Goal: Task Accomplishment & Management: Contribute content

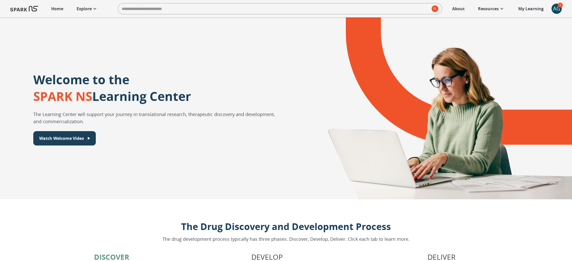
click at [465, 11] on link "About" at bounding box center [459, 8] width 18 height 11
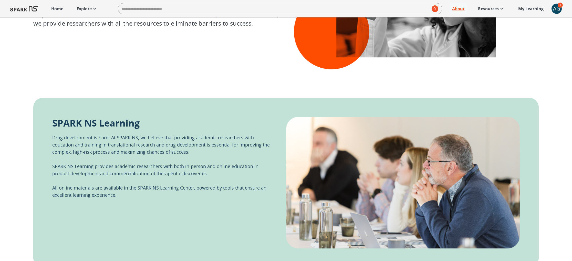
scroll to position [98, 0]
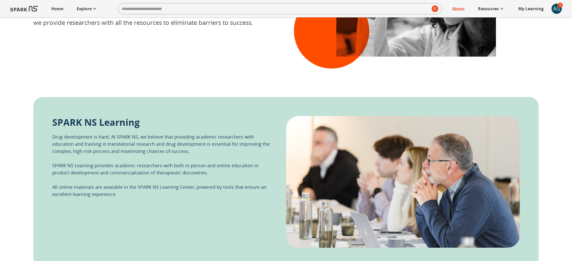
click at [135, 150] on p "Drug development is hard. At SPARK NS, we believe that providing academic resea…" at bounding box center [163, 165] width 222 height 65
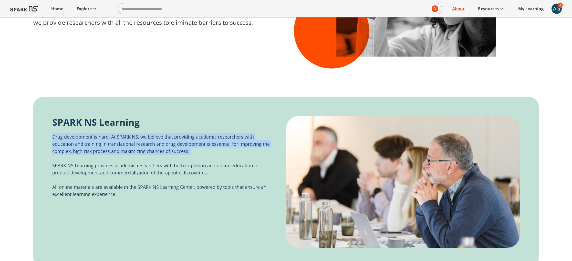
click at [135, 150] on p "Drug development is hard. At SPARK NS, we believe that providing academic resea…" at bounding box center [163, 165] width 222 height 65
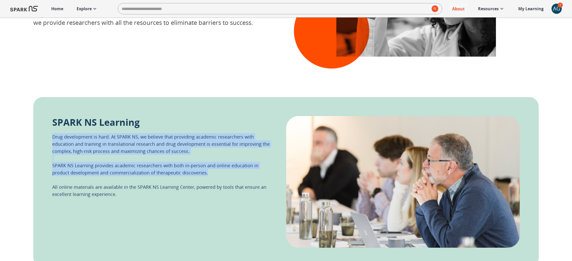
drag, startPoint x: 210, startPoint y: 172, endPoint x: 50, endPoint y: 134, distance: 165.2
click at [50, 134] on div "SPARK NS Learning Drug development is hard. At SPARK NS, we believe that provid…" at bounding box center [286, 182] width 506 height 170
copy p "Drug development is hard. At SPARK NS, we believe that providing academic resea…"
click at [92, 9] on icon at bounding box center [95, 9] width 6 height 6
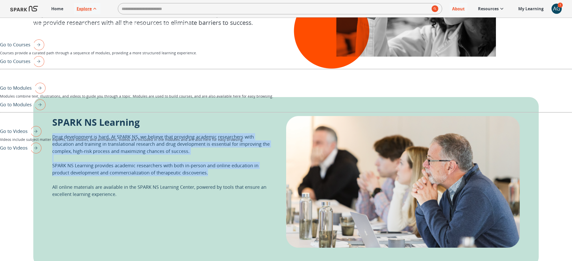
click at [46, 110] on img "Go to Modules" at bounding box center [39, 104] width 14 height 11
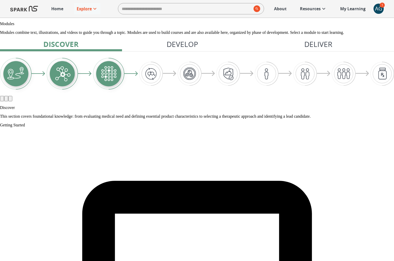
click at [375, 9] on div "AG" at bounding box center [378, 9] width 10 height 10
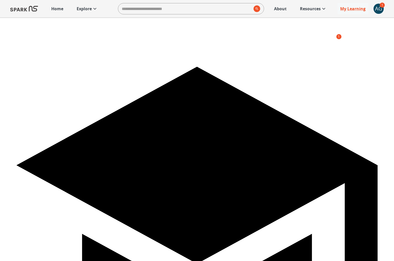
click at [56, 8] on p "Home" at bounding box center [57, 9] width 12 height 6
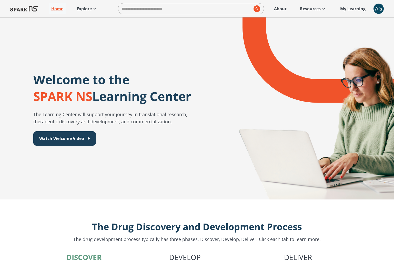
click at [385, 5] on div "Home Explore ​ About Resources My Learning AG" at bounding box center [197, 8] width 394 height 17
click at [380, 8] on div "AG" at bounding box center [378, 9] width 10 height 10
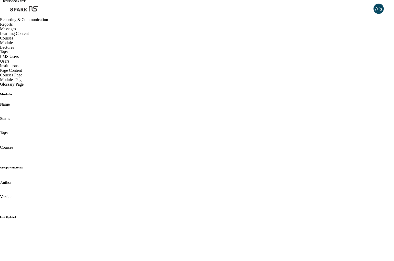
click at [16, 31] on span "Messages" at bounding box center [8, 29] width 16 height 4
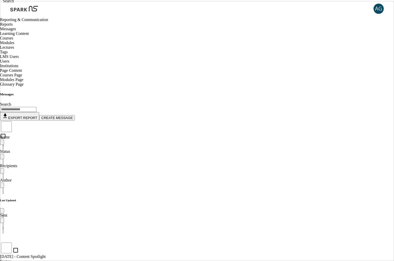
click at [122, 254] on div at bounding box center [197, 254] width 394 height 0
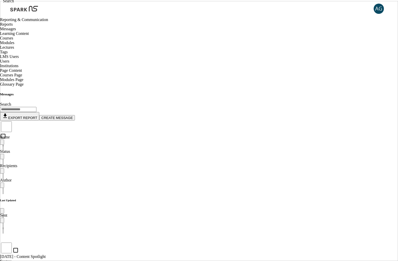
drag, startPoint x: 66, startPoint y: 129, endPoint x: 49, endPoint y: 127, distance: 17.5
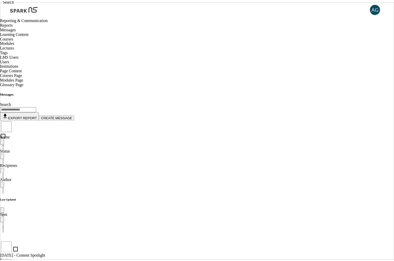
scroll to position [0, 0]
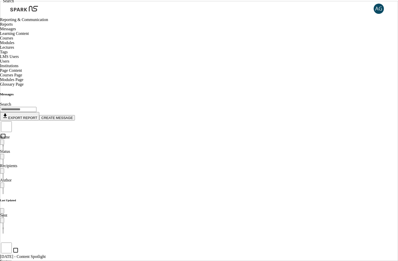
drag, startPoint x: 369, startPoint y: 129, endPoint x: 351, endPoint y: 118, distance: 20.8
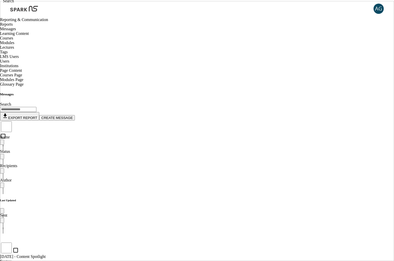
click at [24, 86] on span "Glossary Page" at bounding box center [12, 84] width 24 height 4
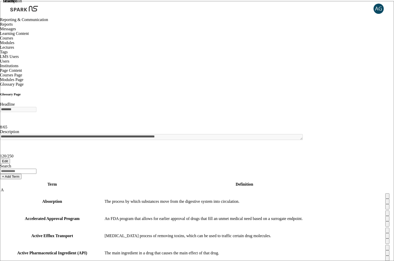
click at [28, 82] on div "Modules Page" at bounding box center [197, 79] width 394 height 5
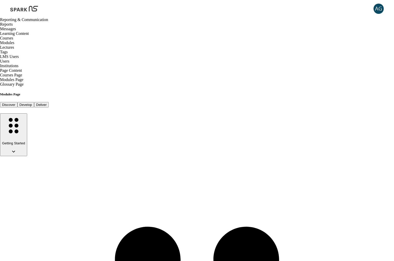
click at [22, 77] on span "Courses Page" at bounding box center [11, 75] width 22 height 4
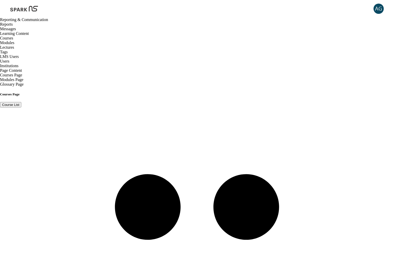
click at [26, 68] on div "Institutions" at bounding box center [197, 66] width 394 height 5
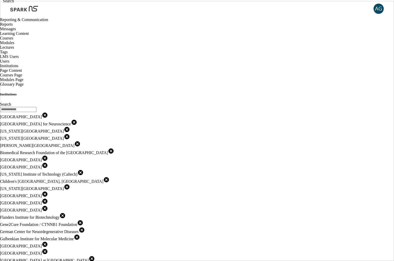
click at [9, 63] on span "Users" at bounding box center [4, 61] width 9 height 4
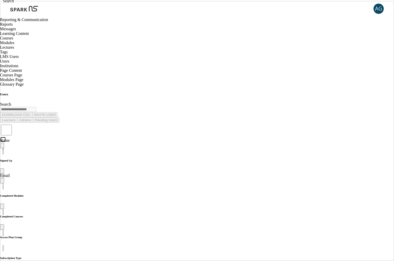
click at [13, 26] on span "Reports" at bounding box center [6, 24] width 13 height 4
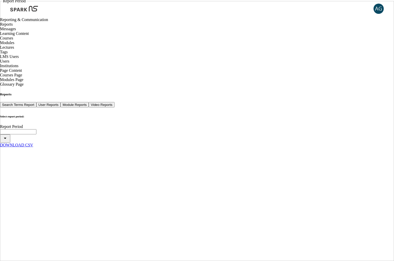
click at [16, 31] on span "Messages" at bounding box center [8, 29] width 16 height 4
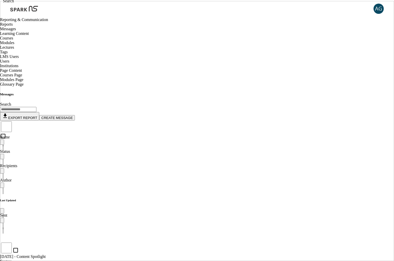
click at [30, 40] on div "Courses" at bounding box center [197, 38] width 394 height 5
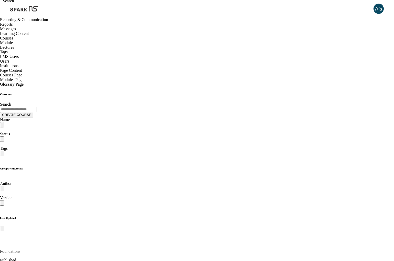
click at [26, 45] on div "Modules" at bounding box center [197, 42] width 394 height 5
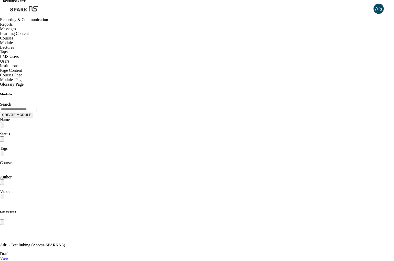
click at [8, 54] on span "Tags" at bounding box center [4, 52] width 8 height 4
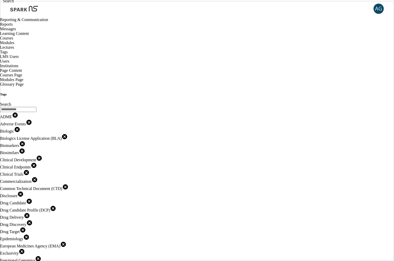
click at [9, 63] on span "Users" at bounding box center [4, 61] width 9 height 4
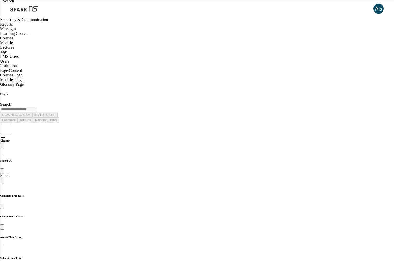
click at [18, 68] on span "Institutions" at bounding box center [9, 66] width 18 height 4
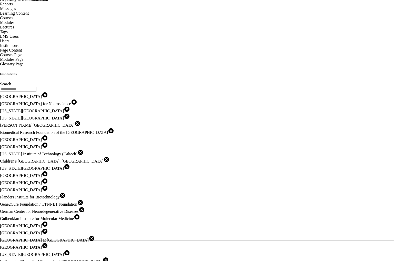
scroll to position [44, 0]
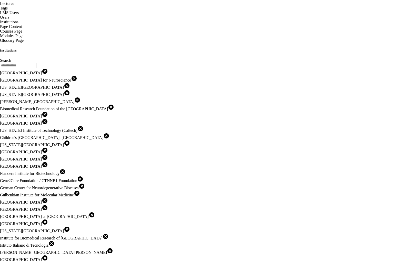
click at [19, 38] on div "Modules Page" at bounding box center [197, 36] width 394 height 5
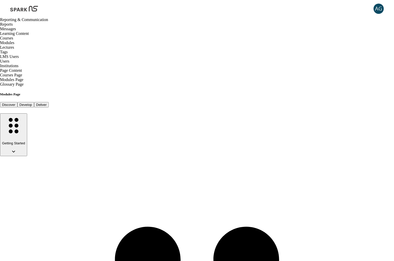
click at [13, 26] on span "Reports" at bounding box center [6, 24] width 13 height 4
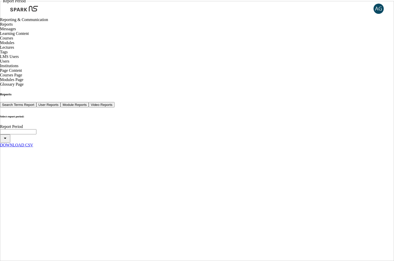
scroll to position [24, 0]
click at [29, 9] on img at bounding box center [24, 9] width 28 height 12
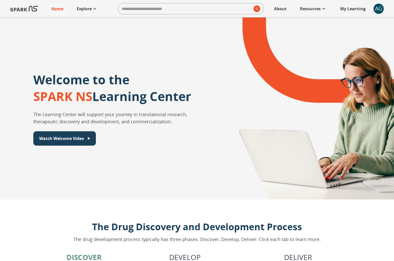
click at [286, 10] on p "About" at bounding box center [280, 9] width 13 height 6
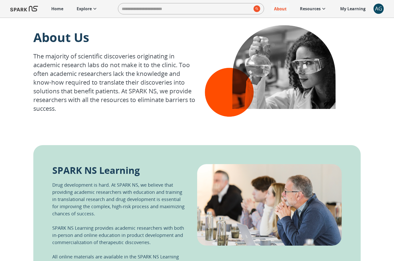
click at [321, 7] on icon at bounding box center [324, 9] width 6 height 6
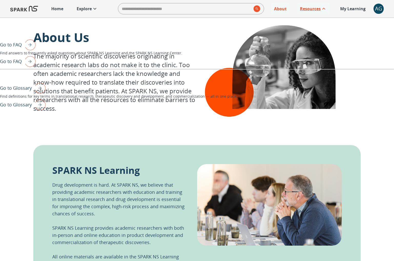
click at [46, 110] on img "Go to Glossary" at bounding box center [39, 104] width 14 height 11
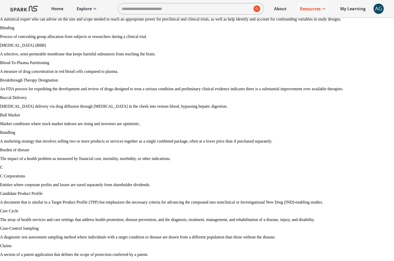
scroll to position [655, 0]
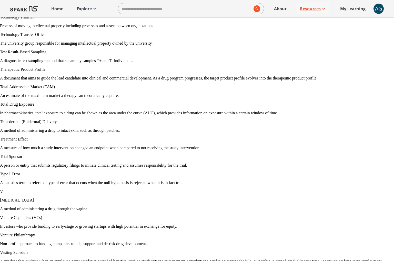
scroll to position [4307, 0]
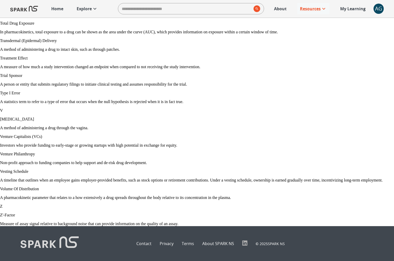
scroll to position [5581, 0]
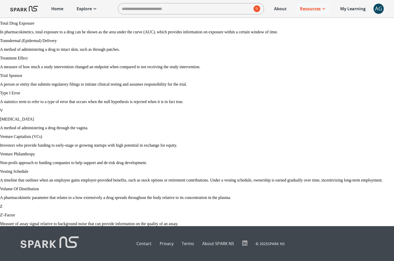
click at [61, 11] on p "Home" at bounding box center [57, 9] width 12 height 6
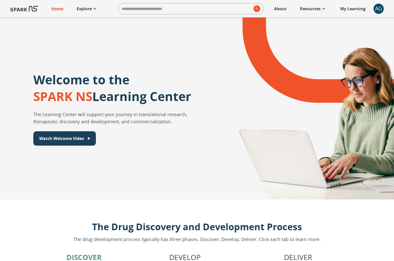
click at [90, 9] on p "Explore" at bounding box center [84, 9] width 15 height 6
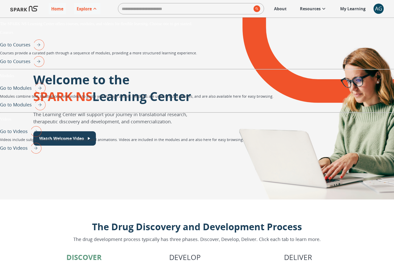
click at [46, 110] on img "Go to Modules" at bounding box center [39, 104] width 14 height 11
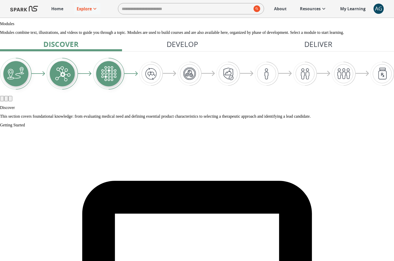
click at [174, 49] on p "Develop" at bounding box center [183, 44] width 32 height 11
click at [91, 12] on link "Explore" at bounding box center [87, 8] width 26 height 11
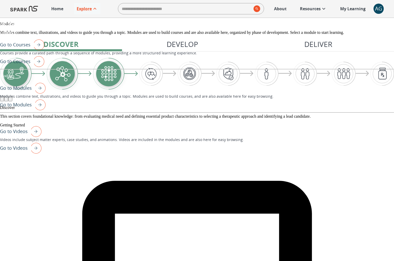
click at [46, 110] on img "Go to Modules" at bounding box center [39, 104] width 14 height 11
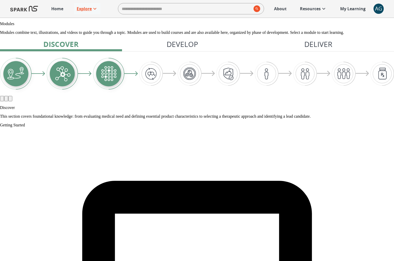
click at [85, 7] on p "Explore" at bounding box center [84, 9] width 15 height 6
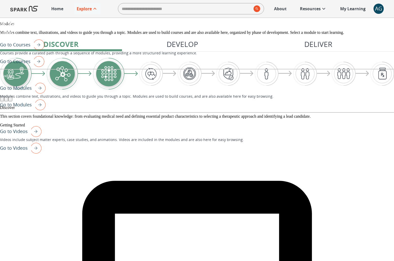
click at [42, 142] on img "Go to Videos" at bounding box center [35, 147] width 14 height 11
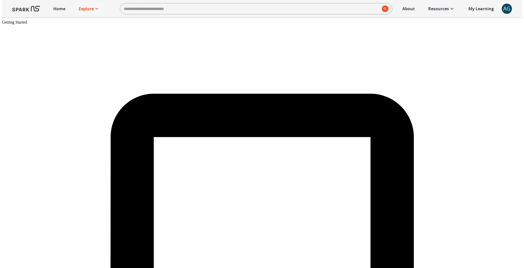
scroll to position [114, 0]
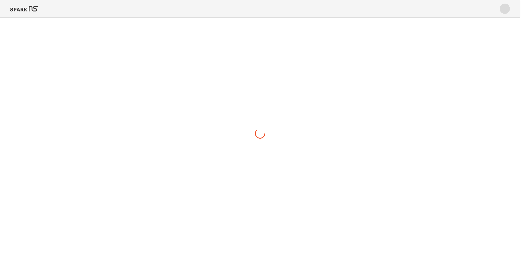
scroll to position [0, 0]
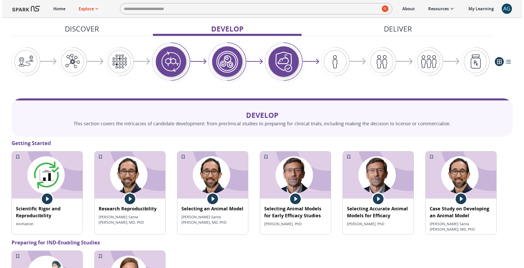
scroll to position [400, 0]
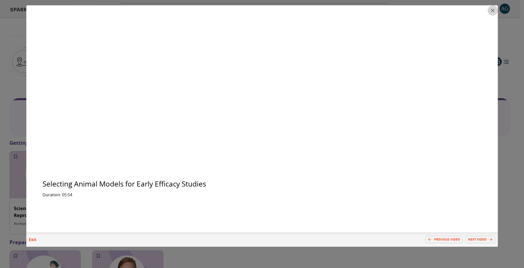
click at [492, 12] on icon "close" at bounding box center [493, 10] width 6 height 6
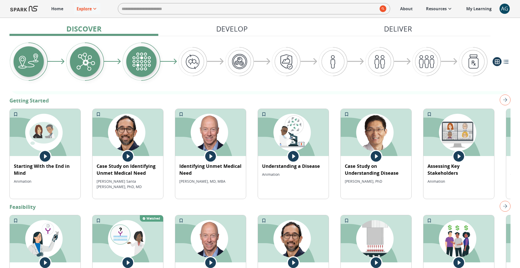
scroll to position [82, 0]
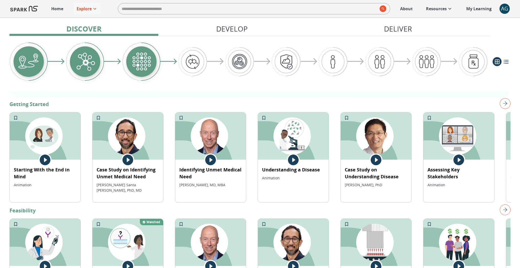
click at [509, 105] on img "right" at bounding box center [505, 103] width 11 height 11
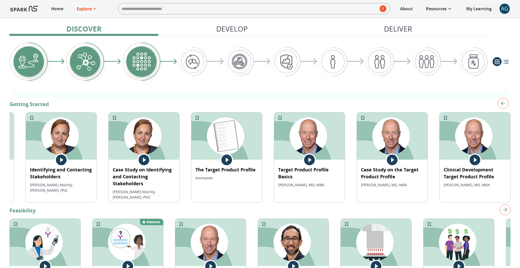
click at [509, 105] on button "left" at bounding box center [503, 103] width 15 height 15
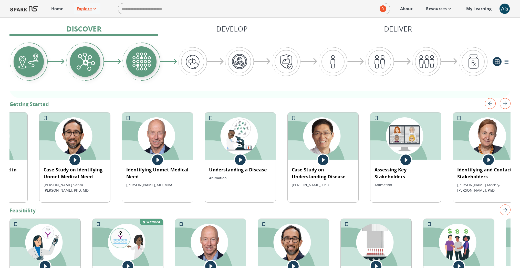
click at [509, 105] on img "right" at bounding box center [505, 103] width 11 height 11
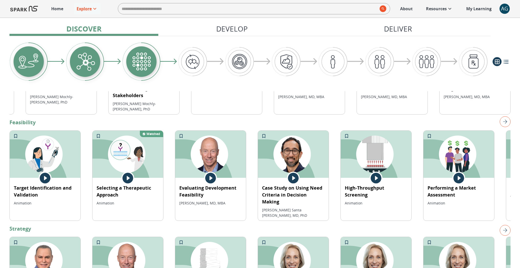
scroll to position [171, 0]
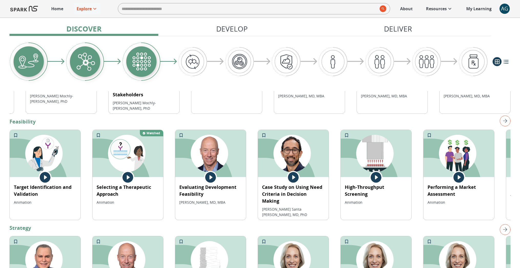
click at [506, 118] on img "right" at bounding box center [505, 121] width 11 height 11
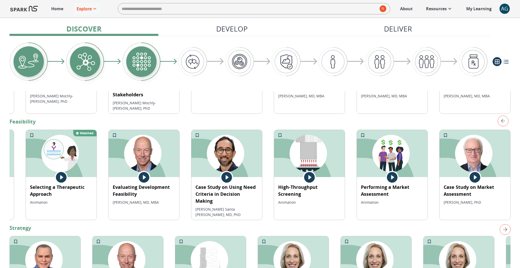
click at [506, 118] on img "left" at bounding box center [503, 121] width 11 height 11
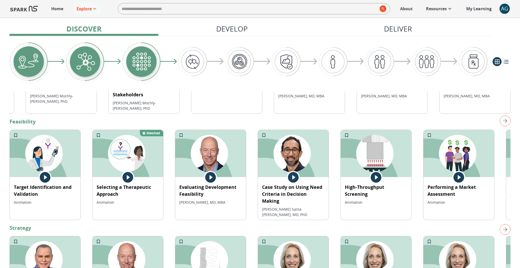
click at [506, 118] on img "right" at bounding box center [505, 121] width 11 height 11
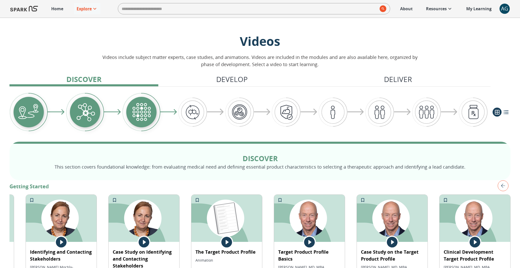
scroll to position [74, 0]
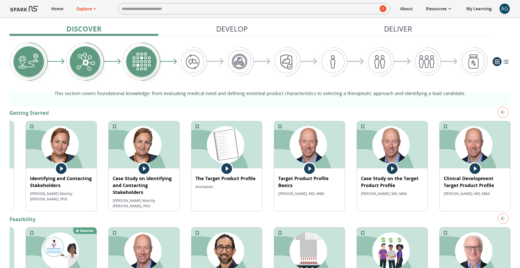
click at [502, 114] on img "left" at bounding box center [503, 112] width 11 height 11
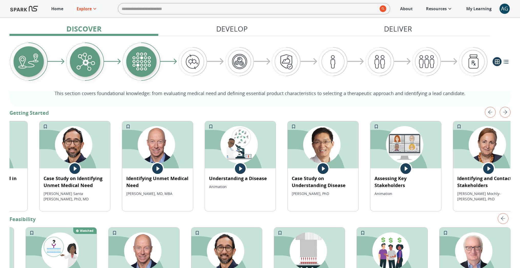
click at [503, 114] on img "right" at bounding box center [505, 112] width 11 height 11
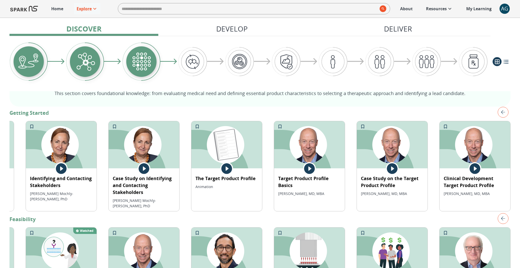
click at [503, 114] on img "left" at bounding box center [503, 112] width 11 height 11
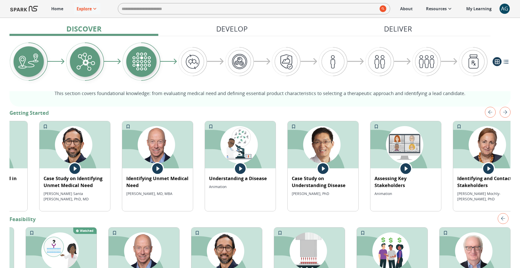
click at [494, 115] on img "left" at bounding box center [490, 112] width 11 height 11
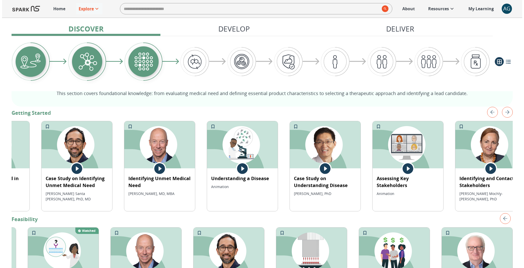
scroll to position [0, 0]
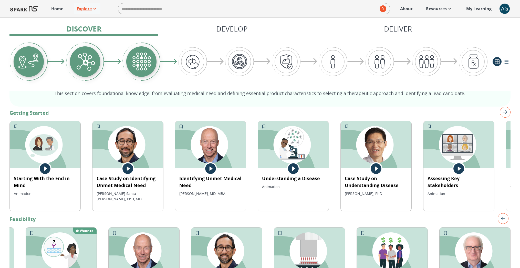
click at [31, 151] on img at bounding box center [45, 144] width 71 height 47
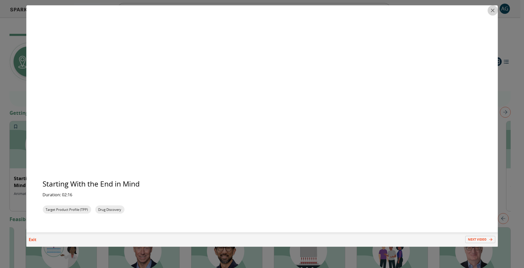
click at [494, 9] on icon "close" at bounding box center [493, 10] width 6 height 6
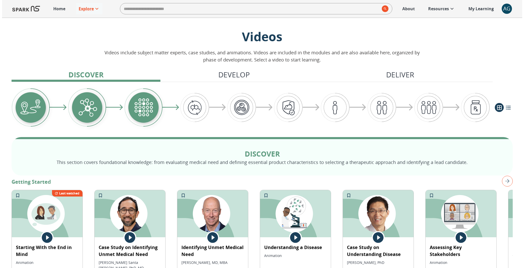
scroll to position [30, 0]
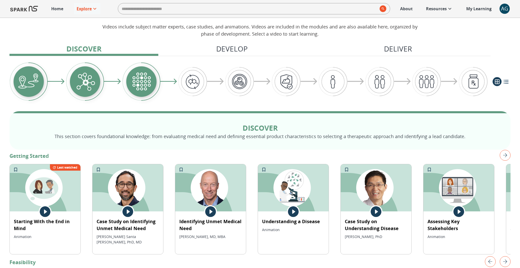
click at [80, 175] on img at bounding box center [45, 187] width 71 height 47
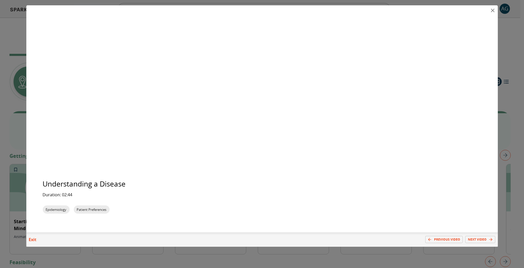
click at [491, 11] on icon "close" at bounding box center [493, 10] width 6 height 6
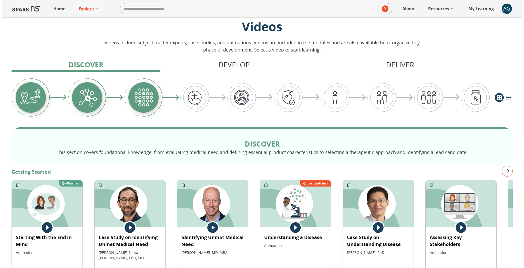
scroll to position [46, 0]
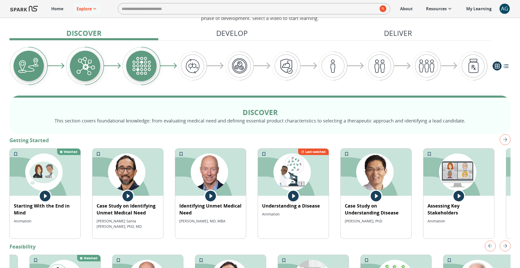
click at [80, 167] on img at bounding box center [45, 172] width 71 height 47
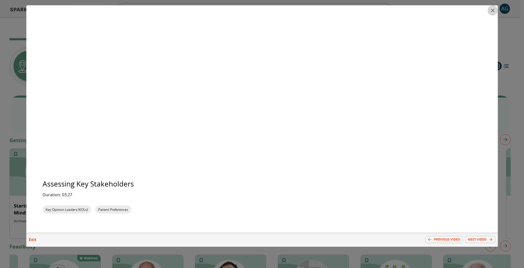
click at [497, 11] on button "close" at bounding box center [493, 10] width 10 height 10
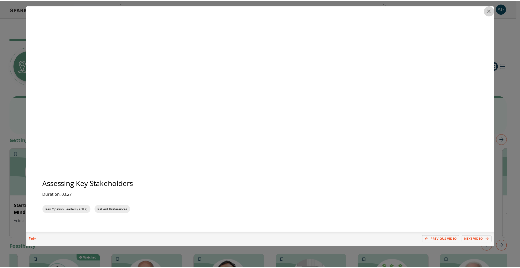
scroll to position [0, 0]
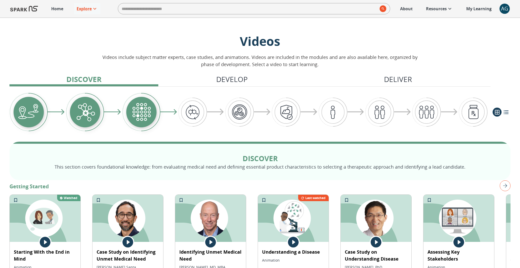
click at [509, 187] on img "right" at bounding box center [505, 185] width 11 height 11
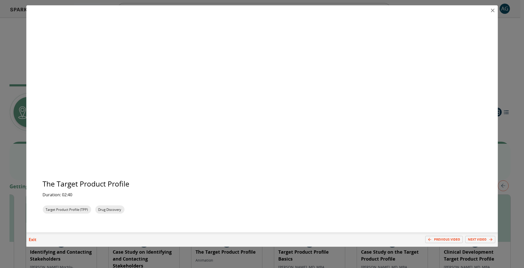
click at [491, 11] on icon "close" at bounding box center [493, 10] width 6 height 6
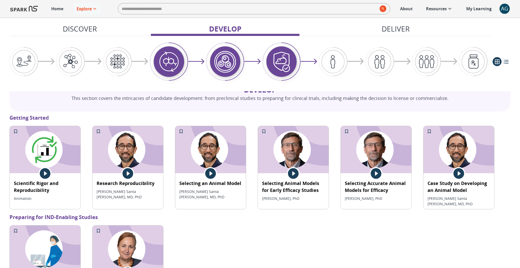
scroll to position [0, 0]
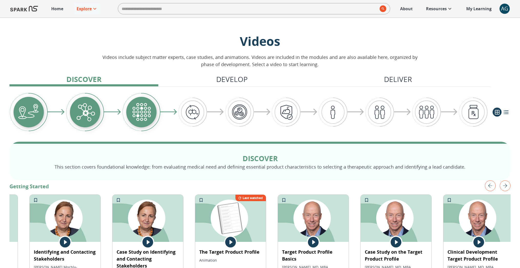
click at [57, 10] on p "Home" at bounding box center [57, 9] width 12 height 6
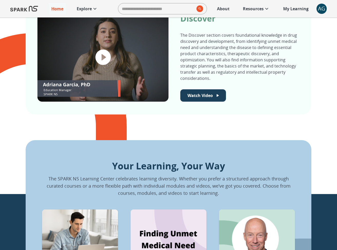
scroll to position [231, 0]
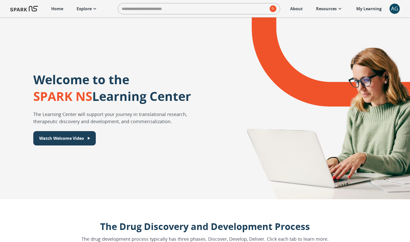
click at [96, 7] on icon at bounding box center [95, 9] width 6 height 6
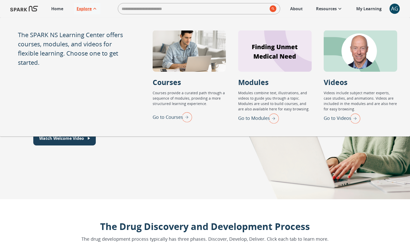
click at [354, 116] on img "Go to Videos" at bounding box center [354, 118] width 13 height 13
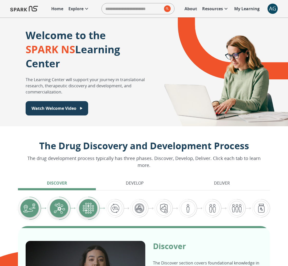
click at [270, 11] on div "AG" at bounding box center [273, 9] width 10 height 10
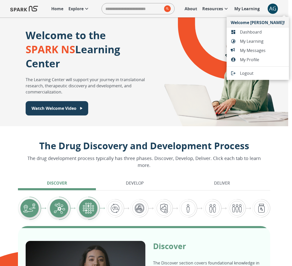
click at [265, 29] on span "Dashboard" at bounding box center [262, 32] width 45 height 6
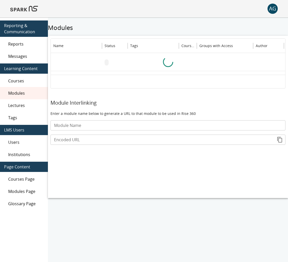
click at [18, 91] on span "Modules" at bounding box center [26, 93] width 36 height 6
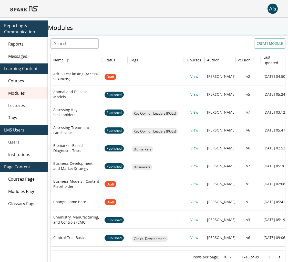
click at [88, 40] on input "Search" at bounding box center [74, 43] width 48 height 10
paste input "**********"
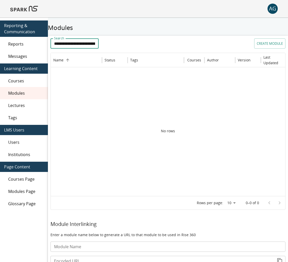
scroll to position [0, 28]
type input "**********"
click at [269, 46] on button "CREATE MODULE" at bounding box center [269, 43] width 31 height 10
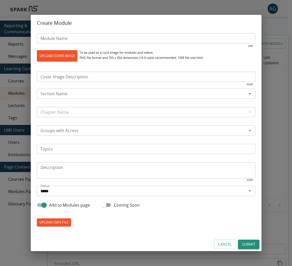
click at [66, 39] on input "Module Name" at bounding box center [146, 38] width 218 height 10
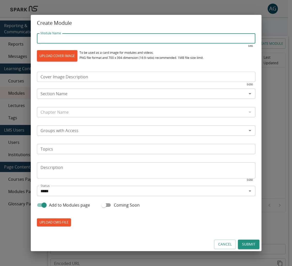
paste input "**********"
type input "**********"
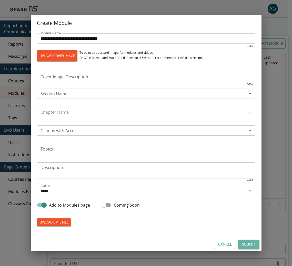
click at [241, 247] on button "Submit" at bounding box center [249, 244] width 22 height 9
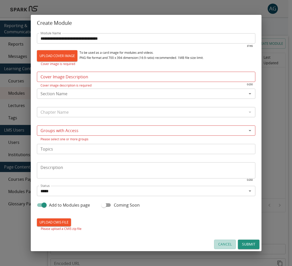
click at [227, 246] on button "Cancel" at bounding box center [225, 244] width 22 height 9
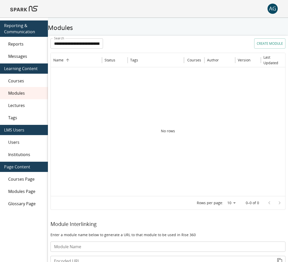
click at [92, 48] on input "**********" at bounding box center [76, 43] width 53 height 10
click at [91, 44] on input "**********" at bounding box center [76, 43] width 53 height 10
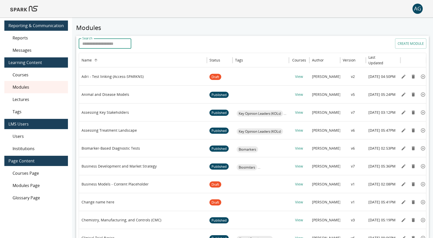
click at [98, 38] on div "Search Search CREATE MODULE Name Status Tags Courses Author Version Last Update…" at bounding box center [252, 178] width 353 height 284
click at [101, 44] on input "Search" at bounding box center [105, 43] width 53 height 10
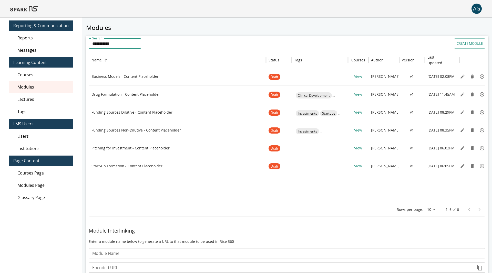
type input "**********"
